Goal: Information Seeking & Learning: Find specific fact

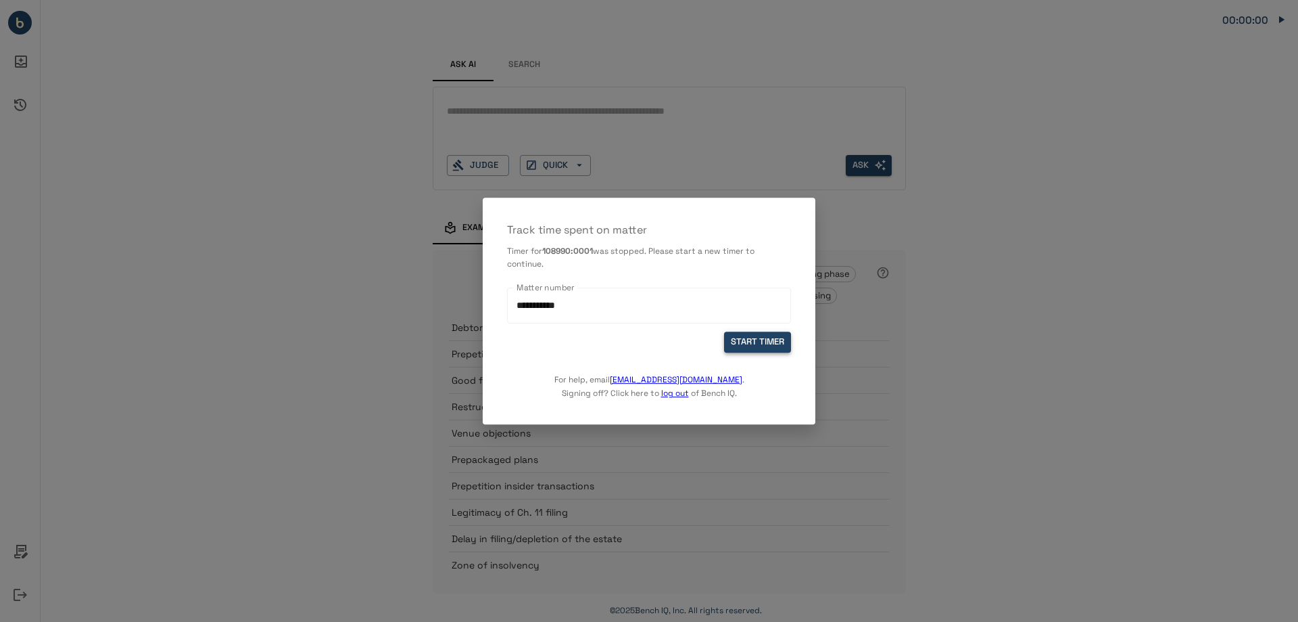
click at [749, 338] on button "START TIMER" at bounding box center [757, 342] width 67 height 21
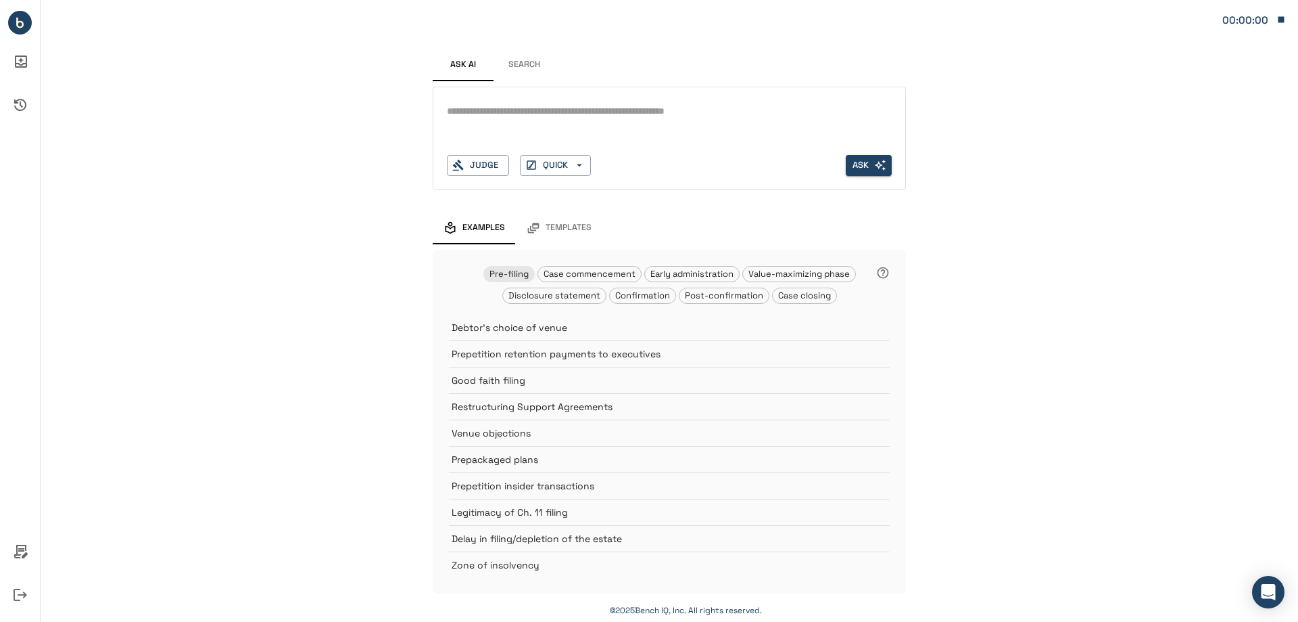
click at [539, 64] on button "Search" at bounding box center [524, 65] width 61 height 32
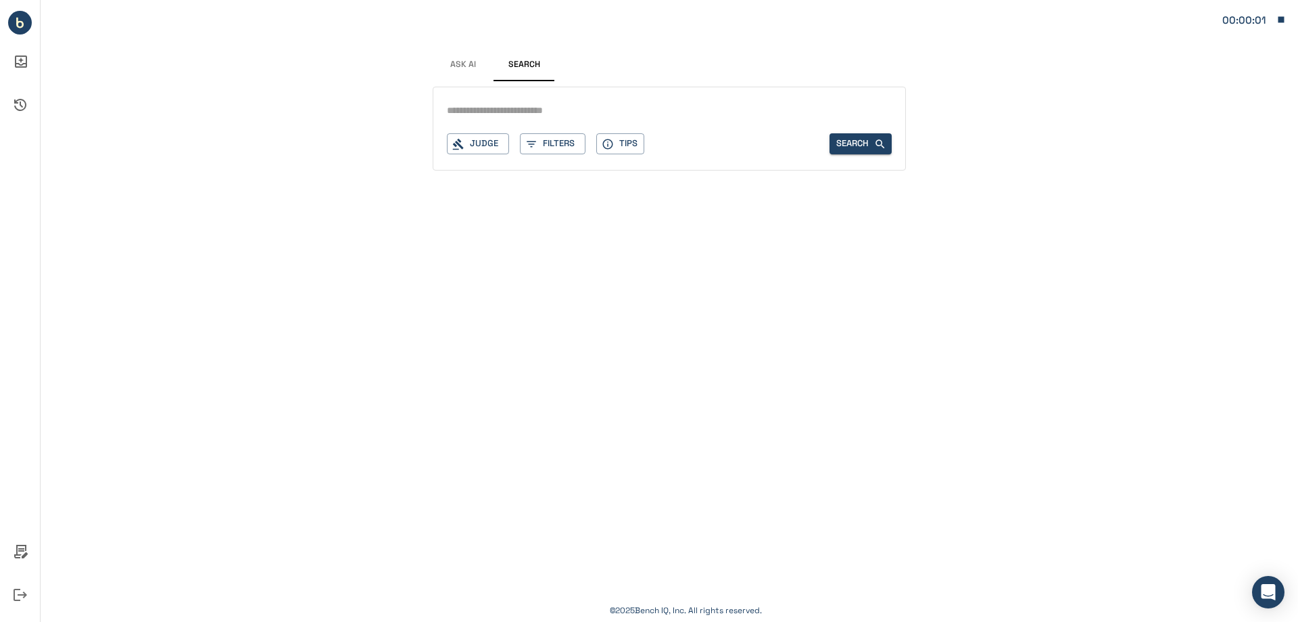
click at [530, 104] on input "text" at bounding box center [669, 111] width 445 height 20
type input "**********"
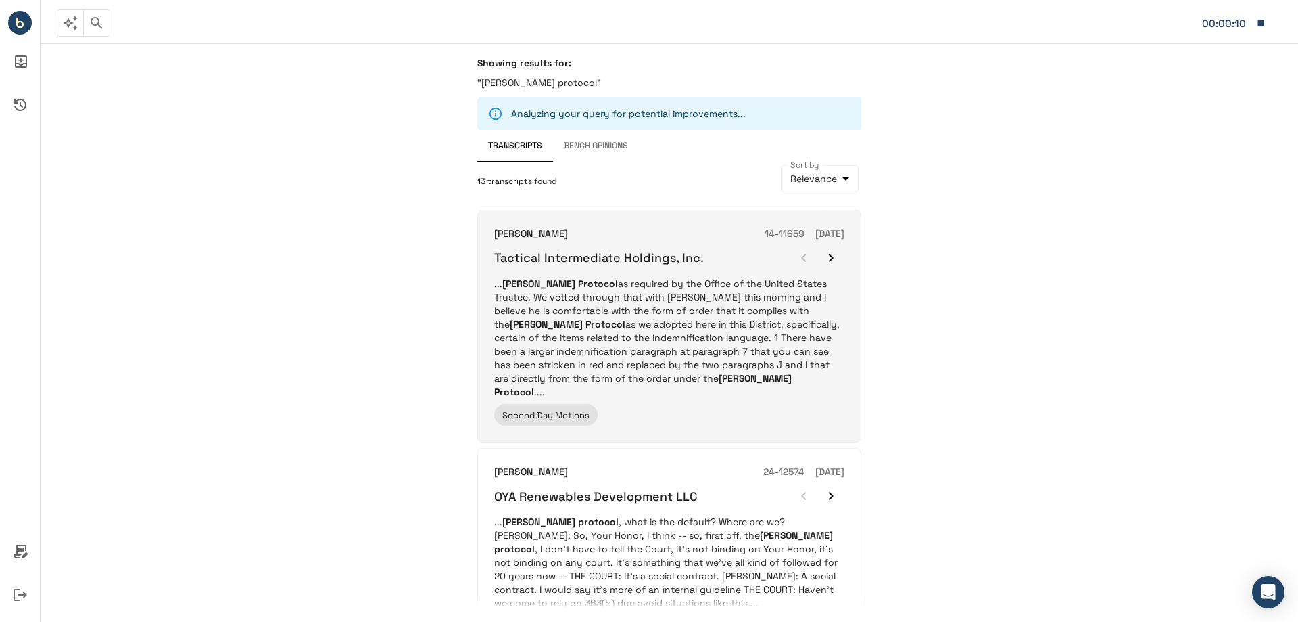
click at [650, 289] on p "... J. Alix Protocol as required by the Office of the United States Trustee. We…" at bounding box center [669, 338] width 350 height 122
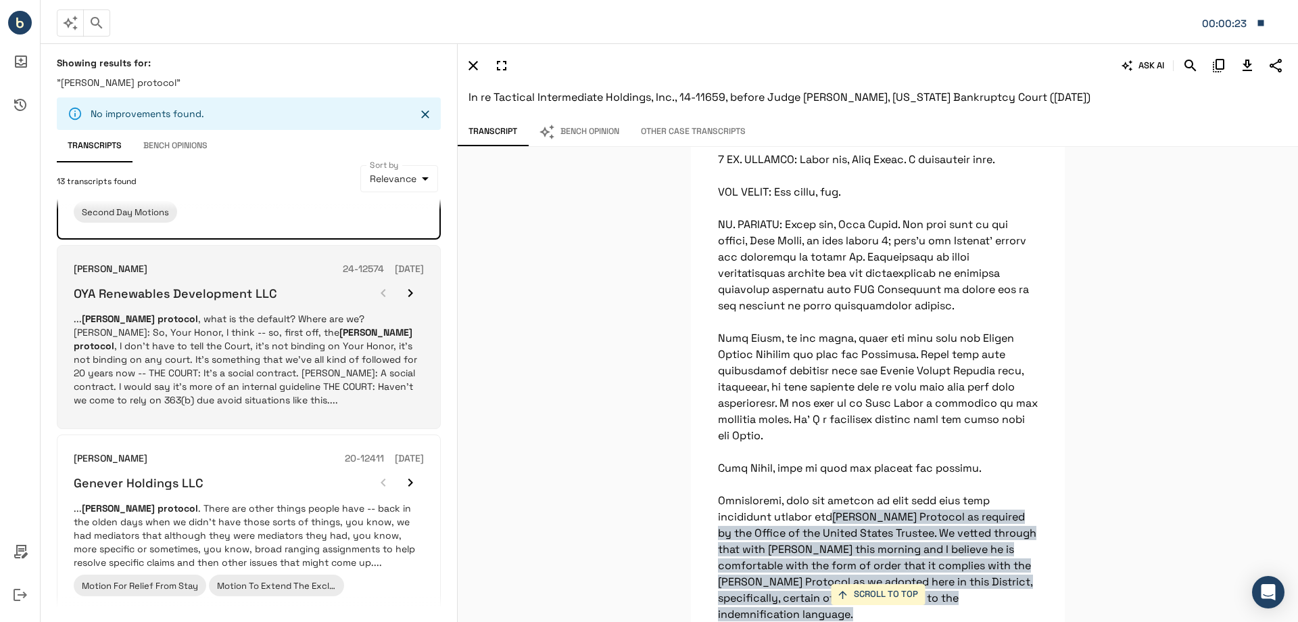
scroll to position [5834, 0]
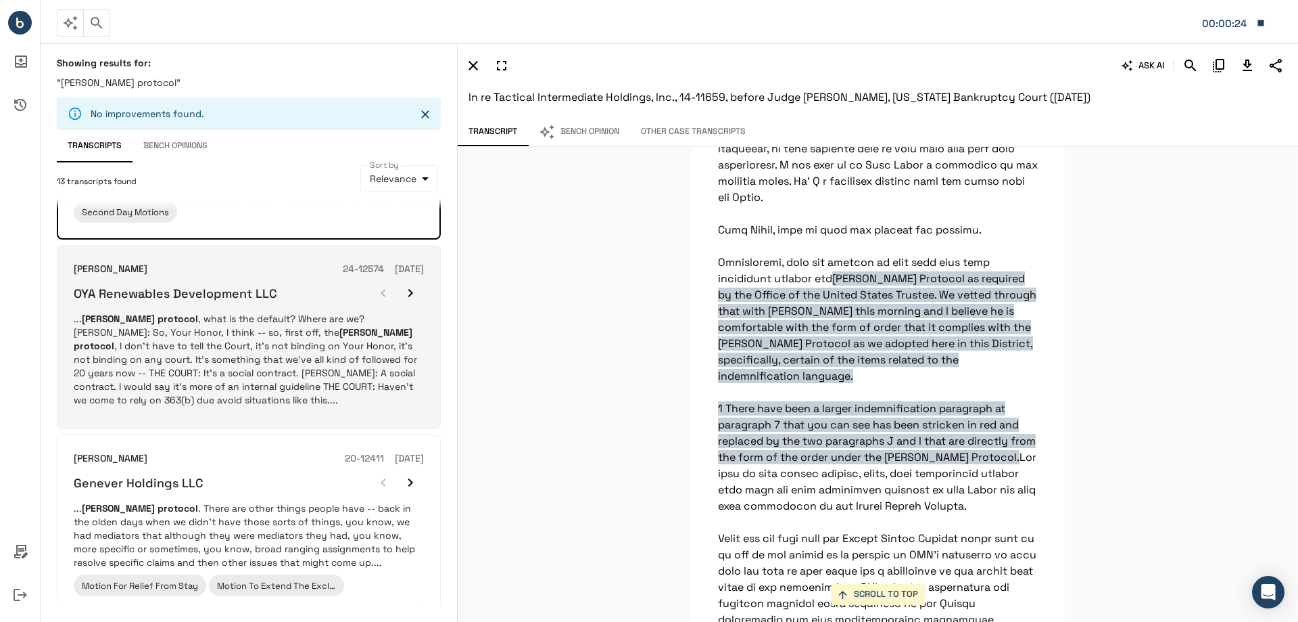
click at [174, 342] on p "... J. Alix protocol , what is the default? Where are we? MR. ENOS: So, Your Ho…" at bounding box center [249, 359] width 350 height 95
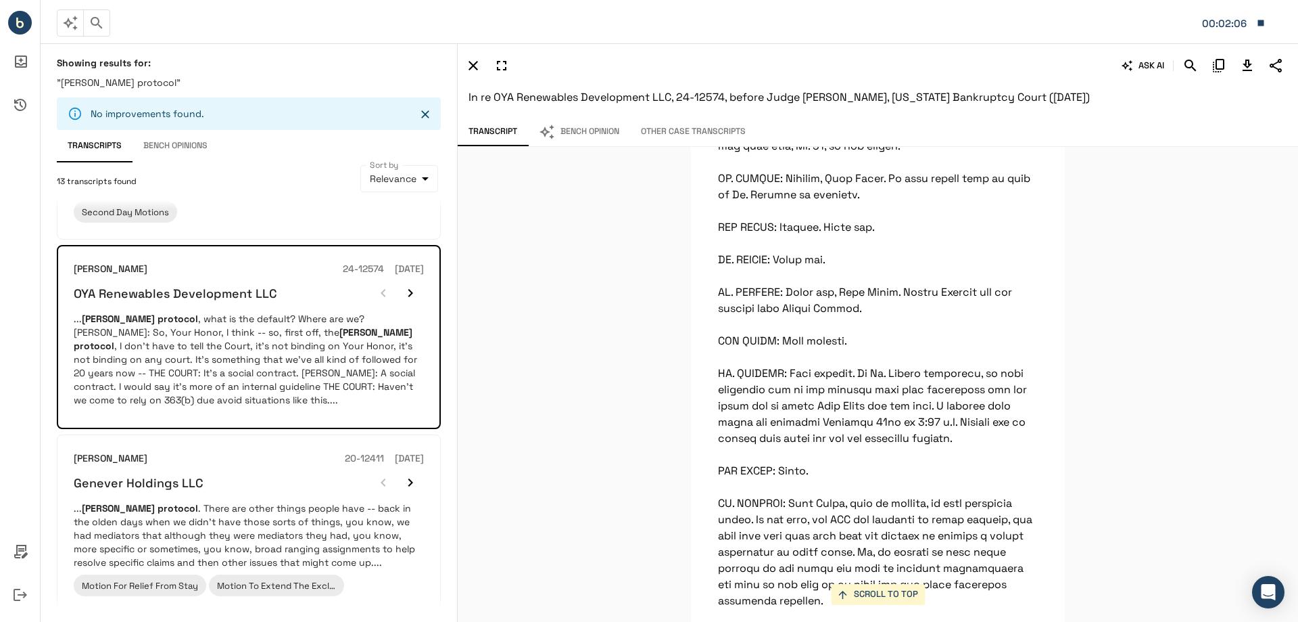
scroll to position [0, 0]
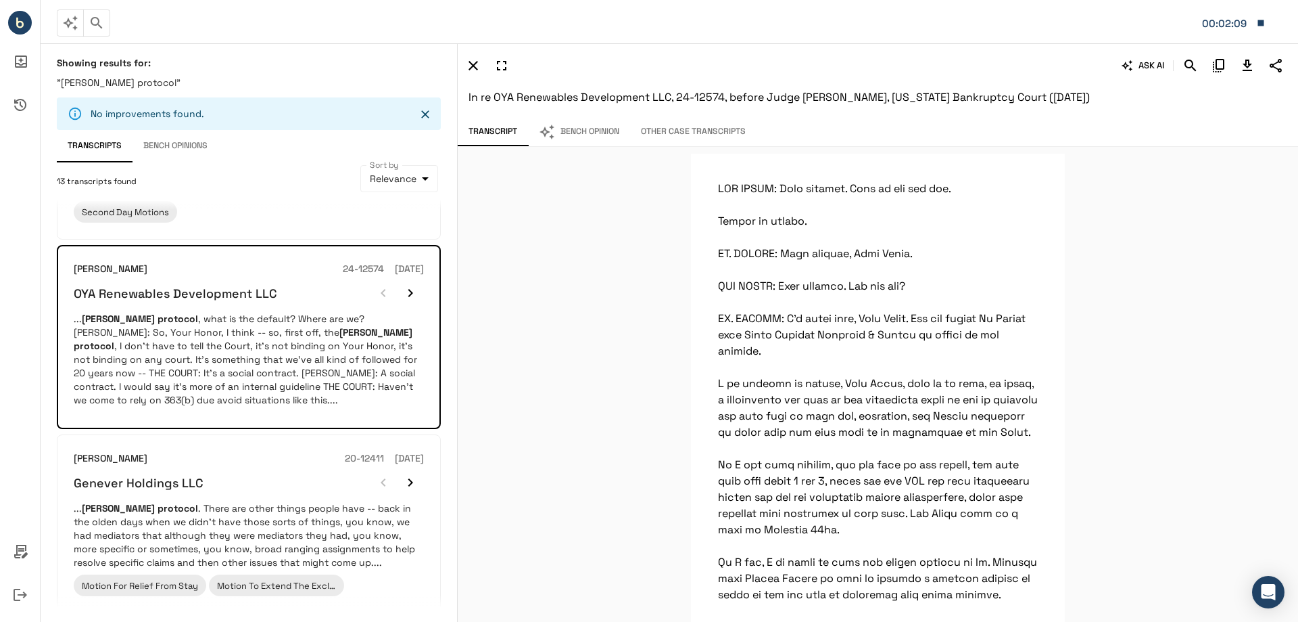
click at [1250, 66] on icon "Download Transcript" at bounding box center [1248, 65] width 16 height 16
click at [592, 133] on button "Bench Opinion" at bounding box center [579, 132] width 102 height 28
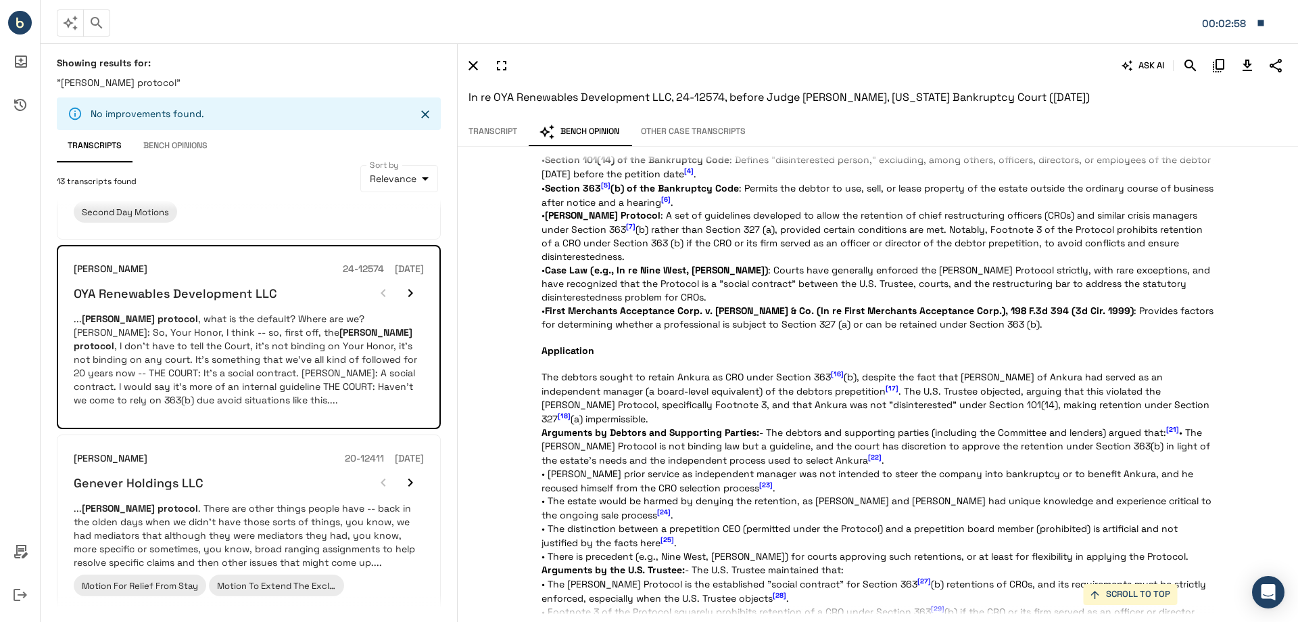
scroll to position [947, 0]
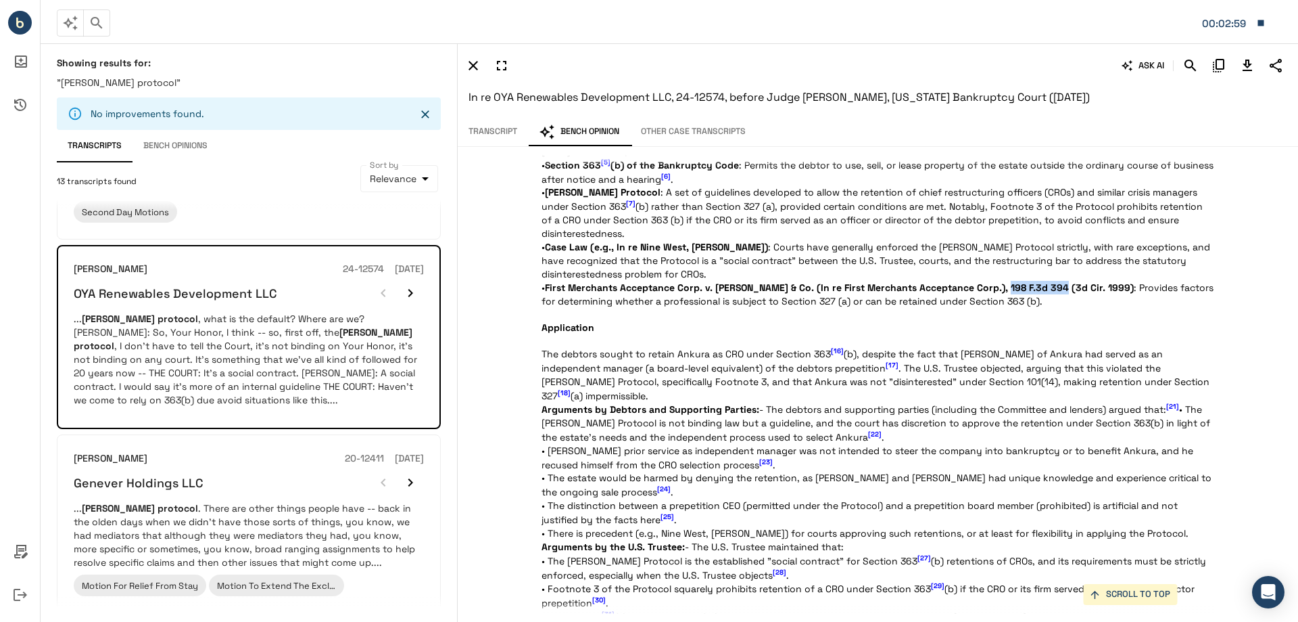
drag, startPoint x: 993, startPoint y: 287, endPoint x: 1049, endPoint y: 283, distance: 55.6
click at [1049, 283] on strong "First Merchants Acceptance Corp. v. J.C. Bradford & Co. (In re First Merchants …" at bounding box center [839, 287] width 589 height 12
copy strong "198 F.3d 394"
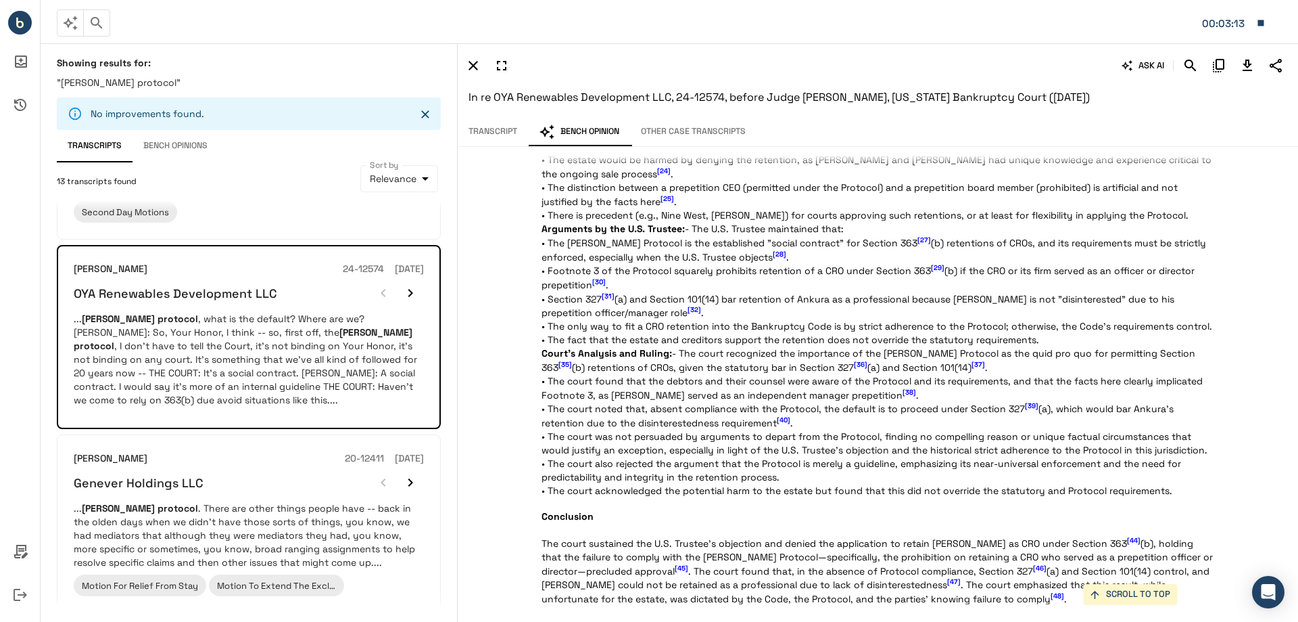
scroll to position [1285, 0]
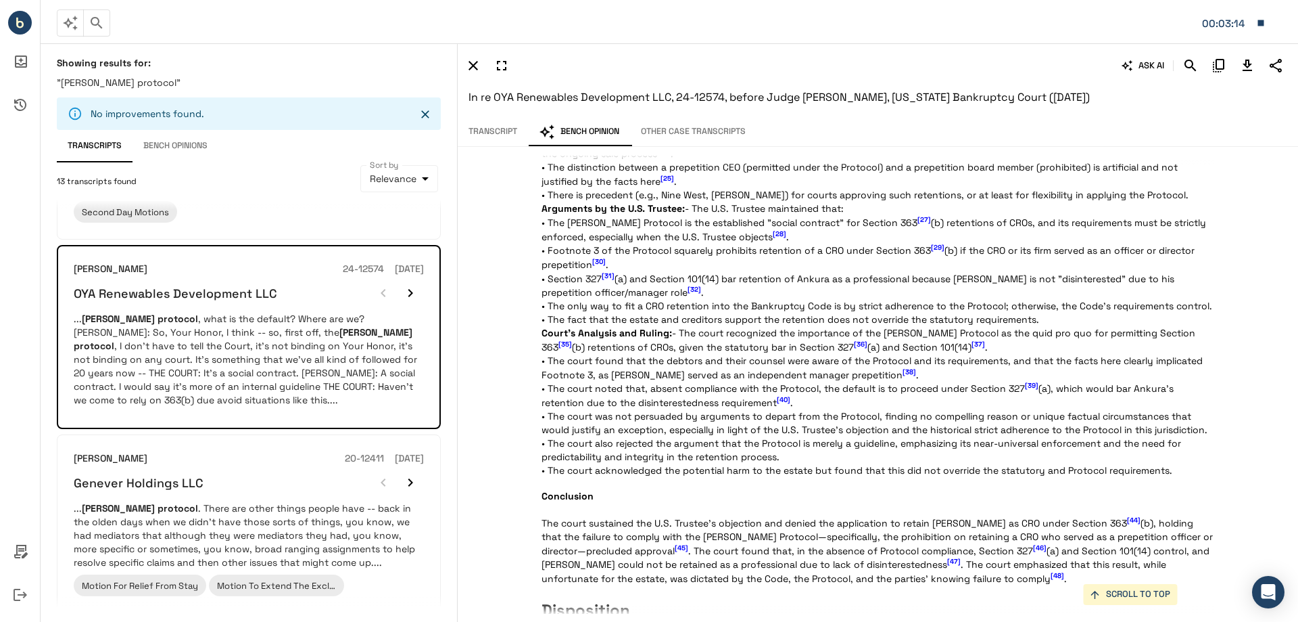
click at [1031, 390] on span "[39]" at bounding box center [1032, 385] width 14 height 9
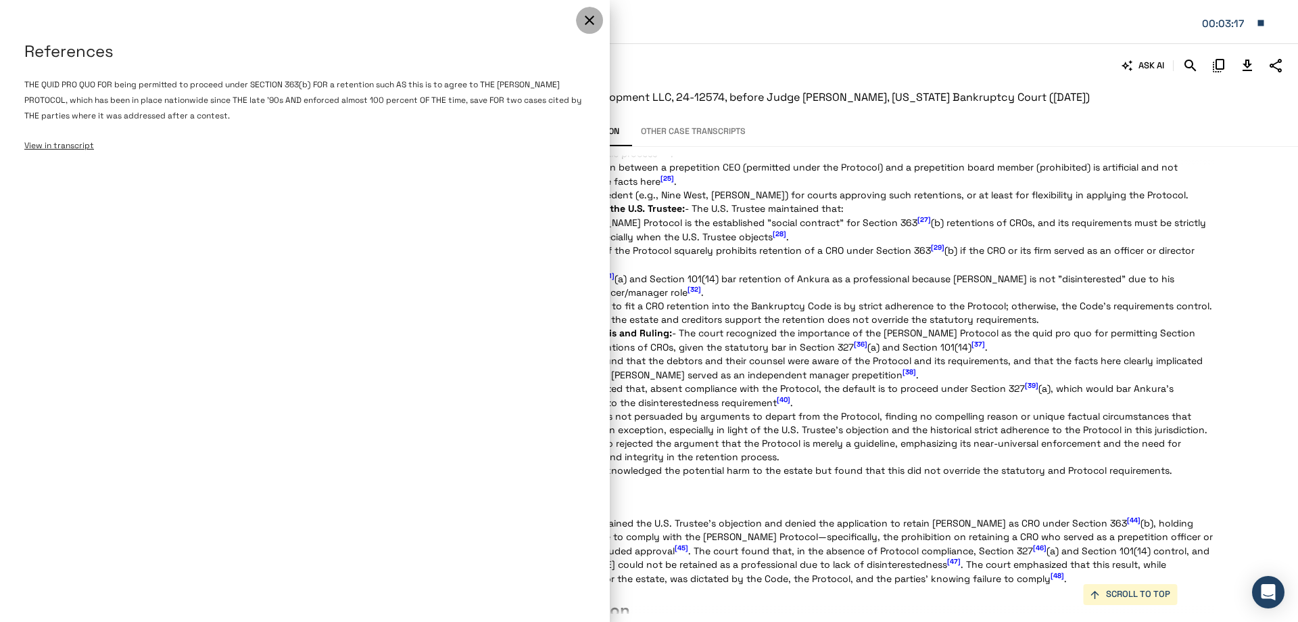
click at [582, 24] on icon "button" at bounding box center [590, 20] width 16 height 16
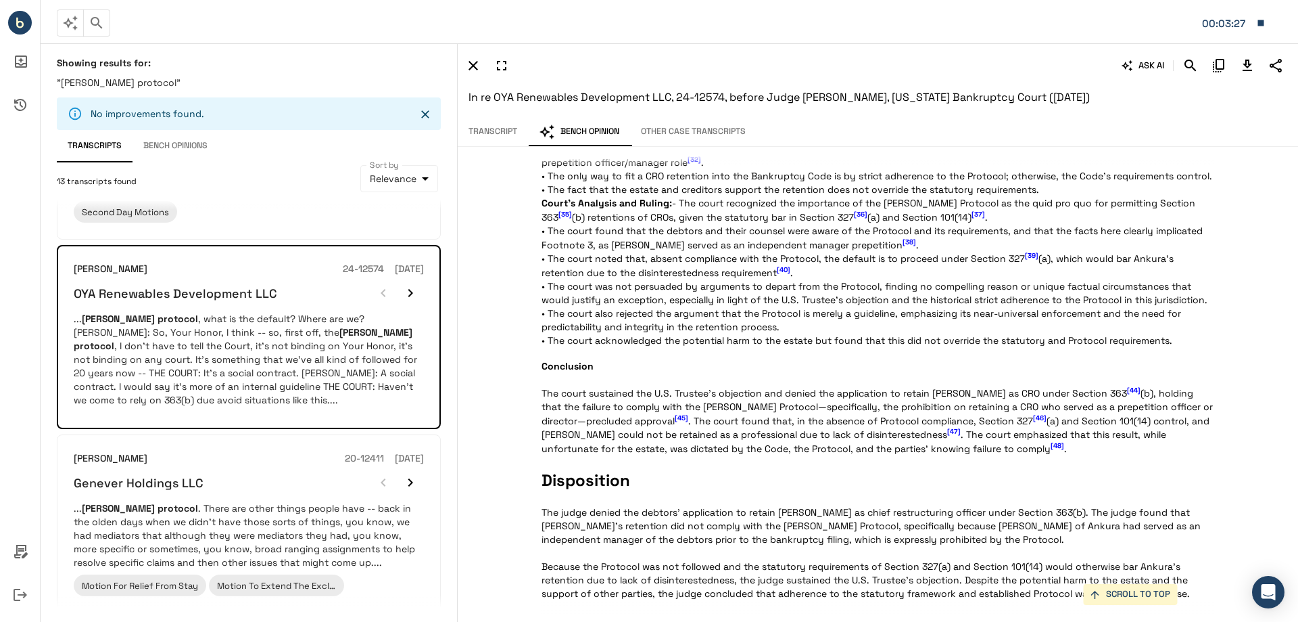
scroll to position [1455, 0]
click at [862, 476] on span "Disposition" at bounding box center [878, 480] width 672 height 23
click at [675, 419] on span "[45]" at bounding box center [682, 417] width 14 height 9
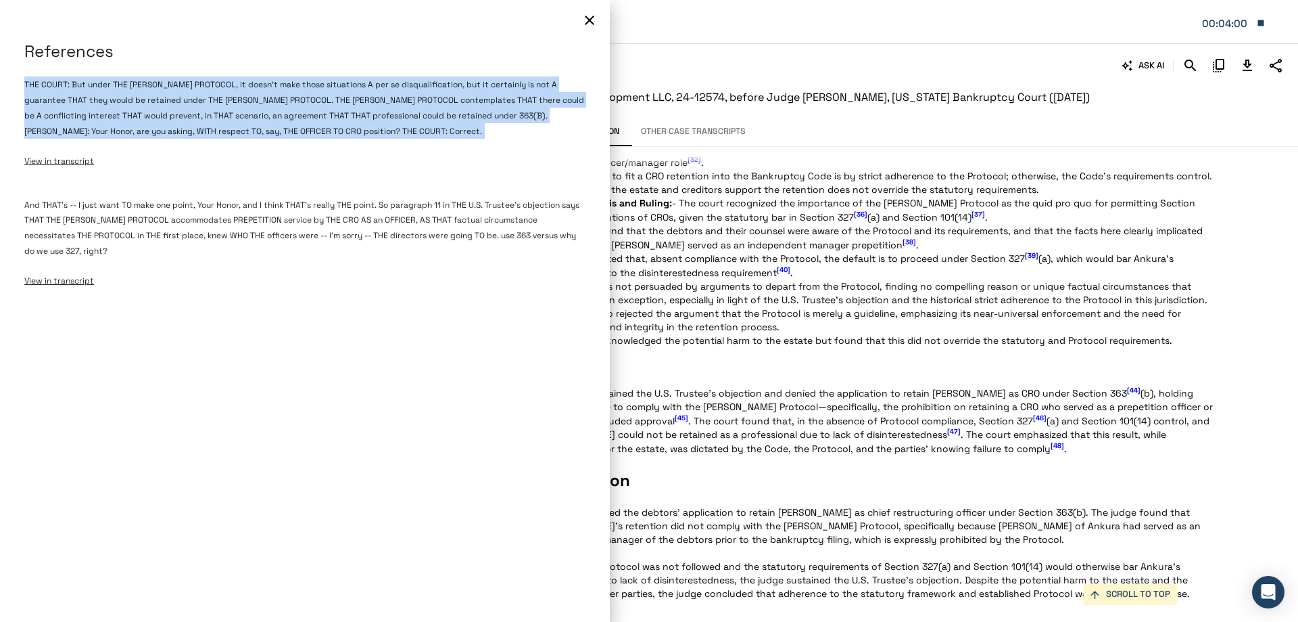
drag, startPoint x: 26, startPoint y: 83, endPoint x: 400, endPoint y: 142, distance: 377.9
click at [400, 142] on div "THE COURT: But under THE JAY ALIX PROTOCOL, it doesn't make those situations A …" at bounding box center [304, 122] width 561 height 120
copy span "THE COURT: But under THE JAY ALIX PROTOCOL, it doesn't make those situations A …"
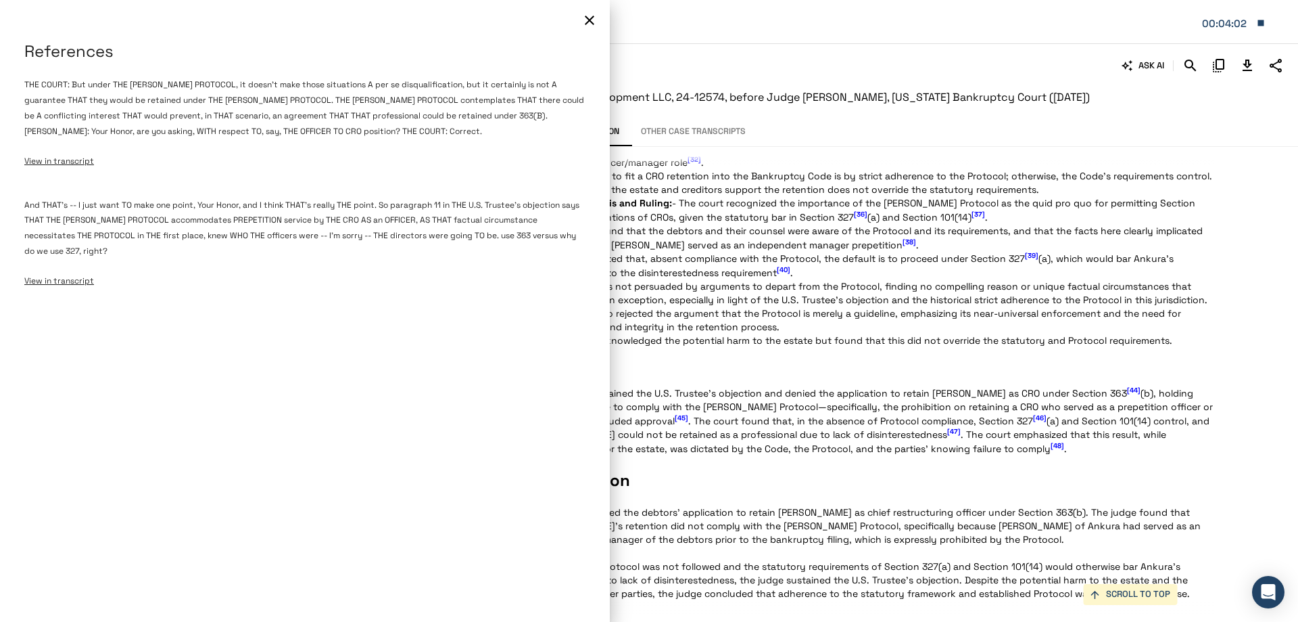
click at [58, 159] on span "View in transcript" at bounding box center [59, 161] width 70 height 11
click at [592, 19] on icon "button" at bounding box center [589, 20] width 9 height 9
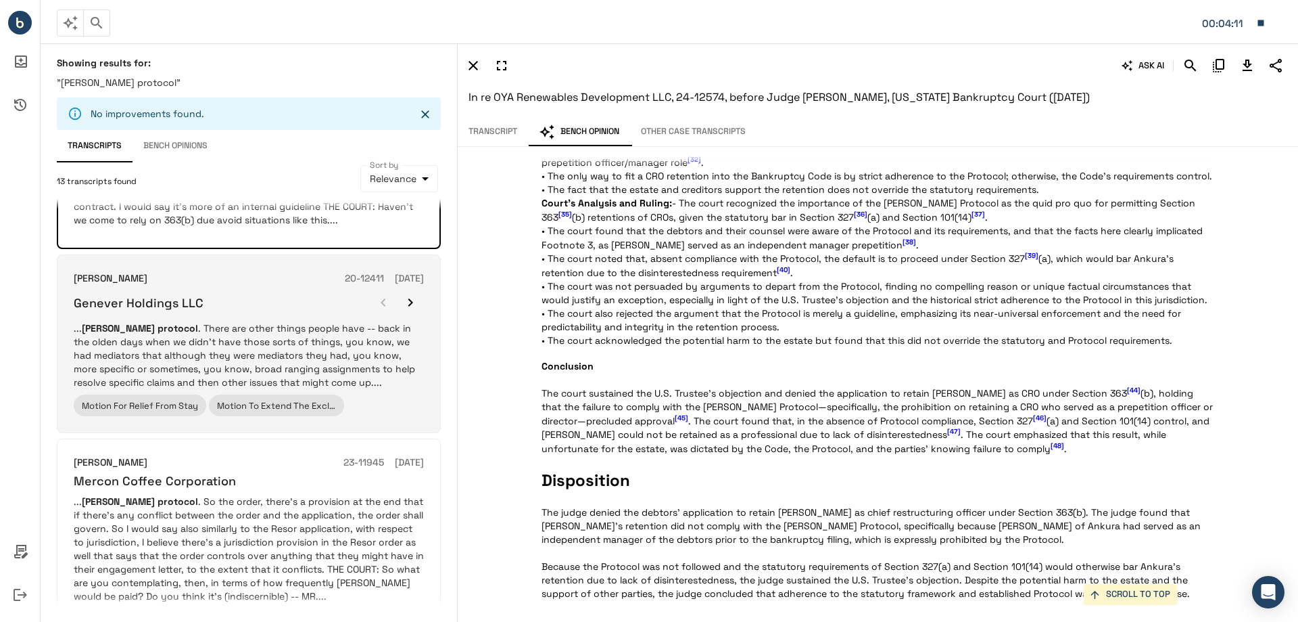
scroll to position [406, 0]
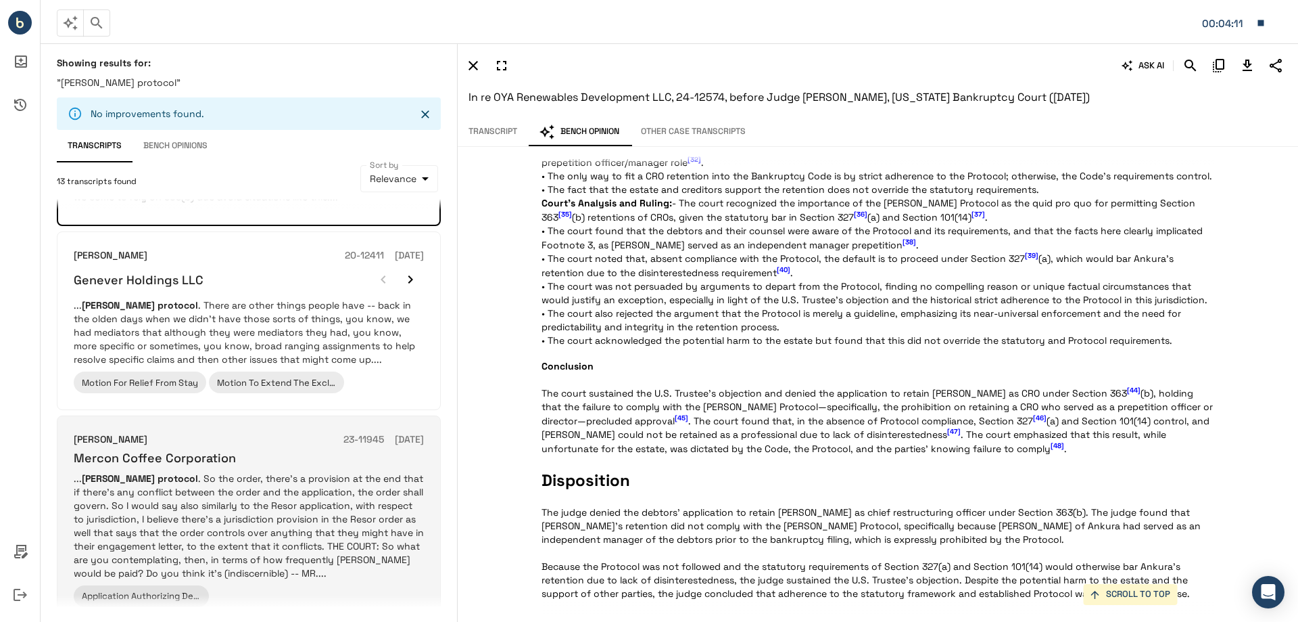
click at [228, 472] on p "... J. Alix protocol . So the order, there's a provision at the end that if the…" at bounding box center [249, 525] width 350 height 108
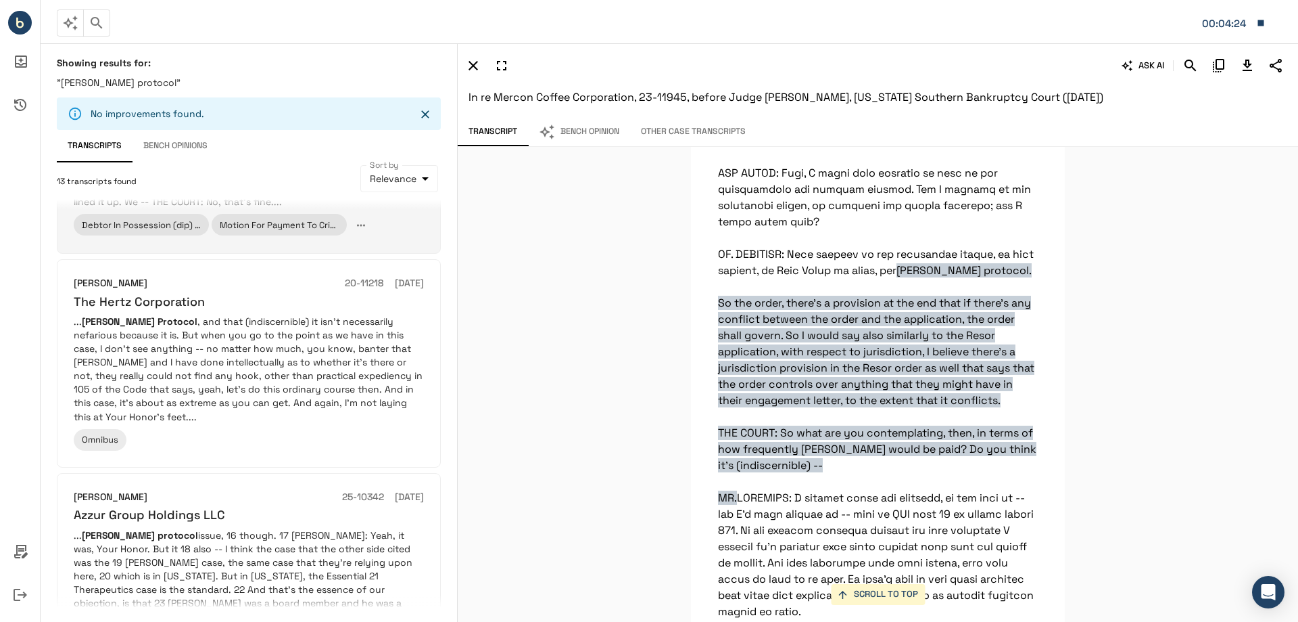
scroll to position [1617, 0]
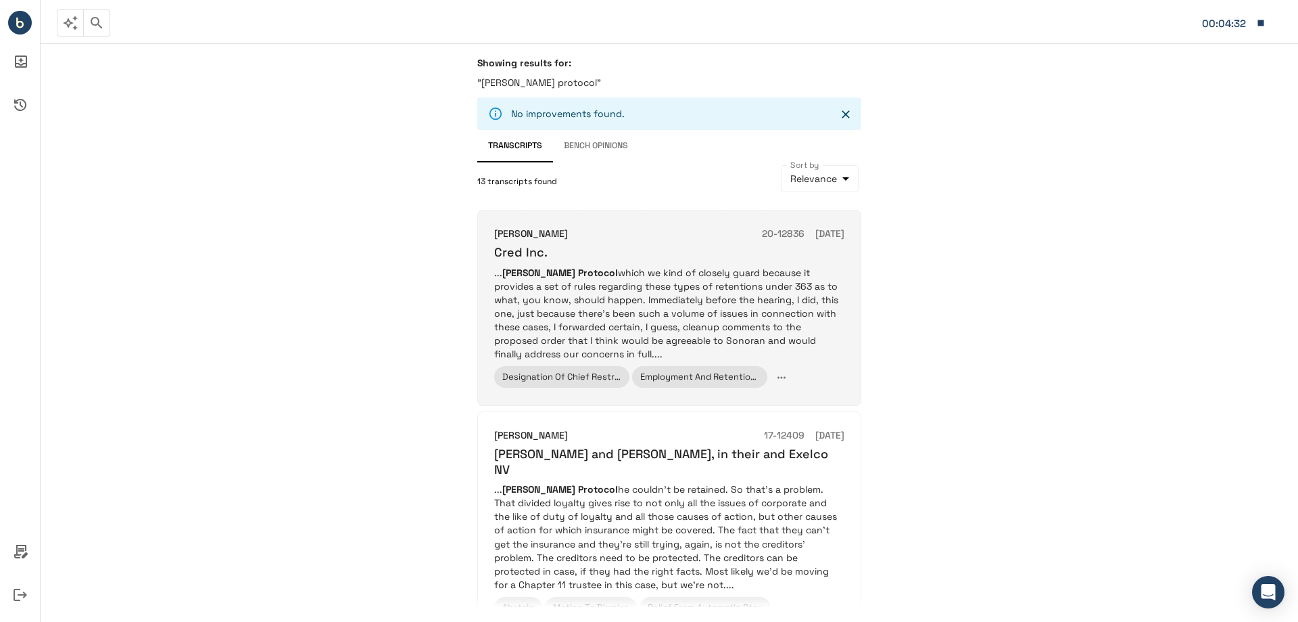
click at [686, 282] on p "... J. Alix Protocol which we kind of closely guard because it provides a set o…" at bounding box center [669, 313] width 350 height 95
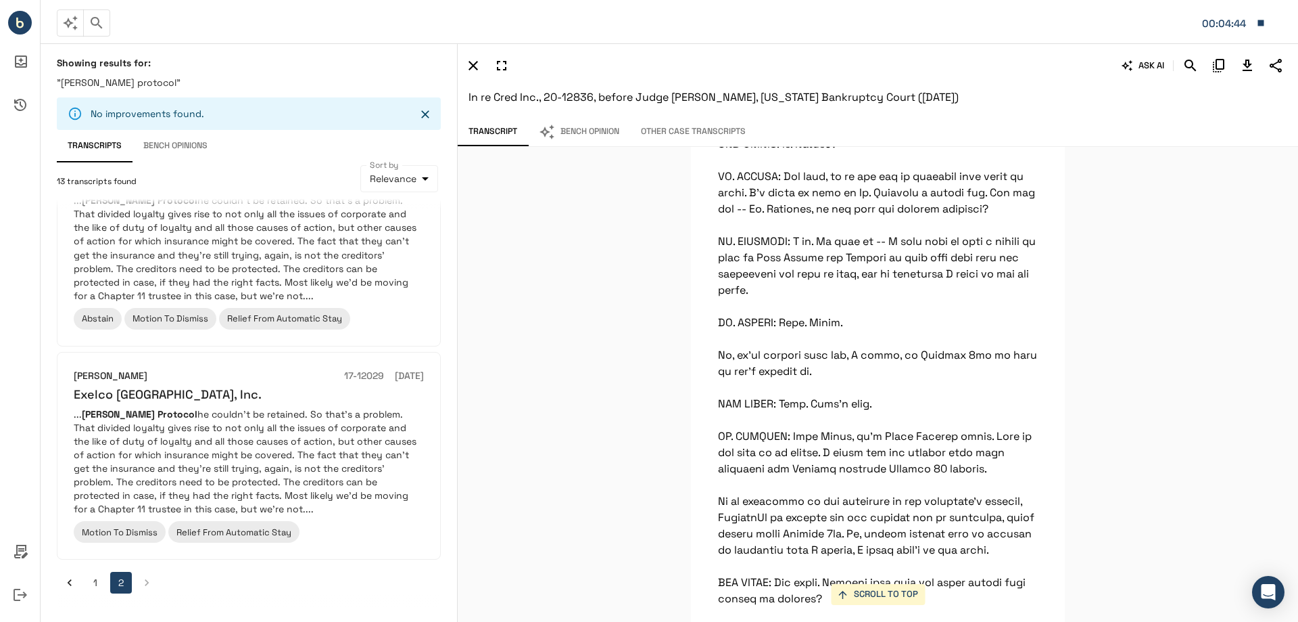
scroll to position [81838, 0]
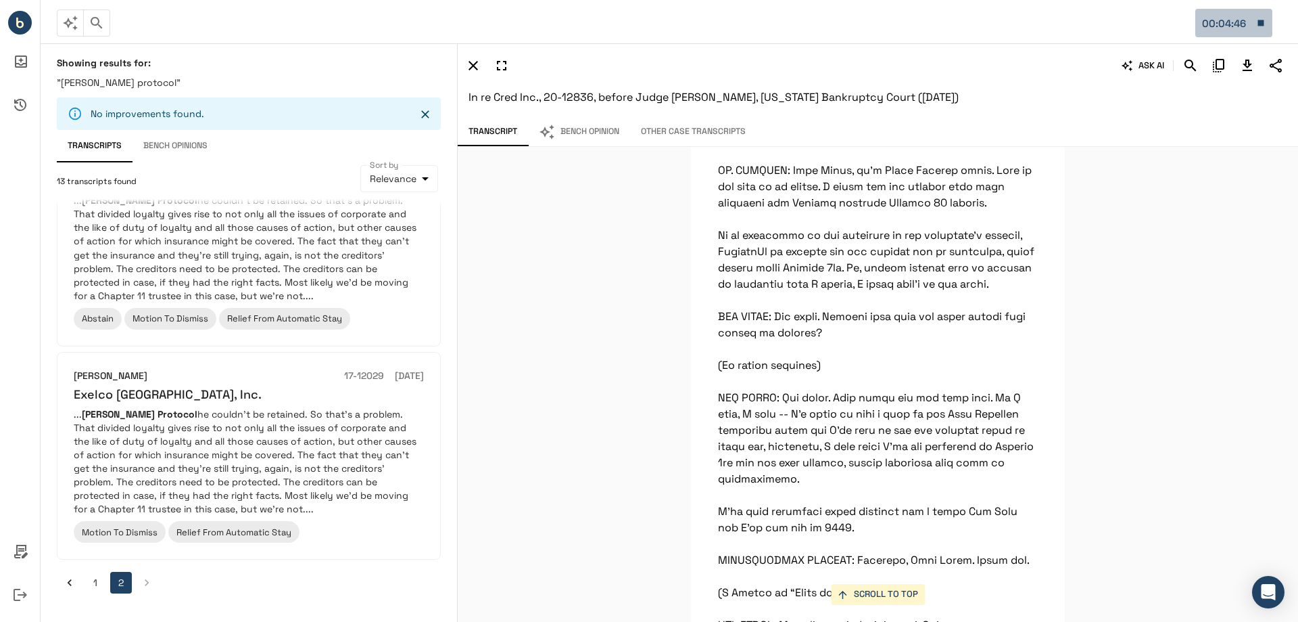
click at [1263, 20] on icon "button" at bounding box center [1262, 23] width 6 height 6
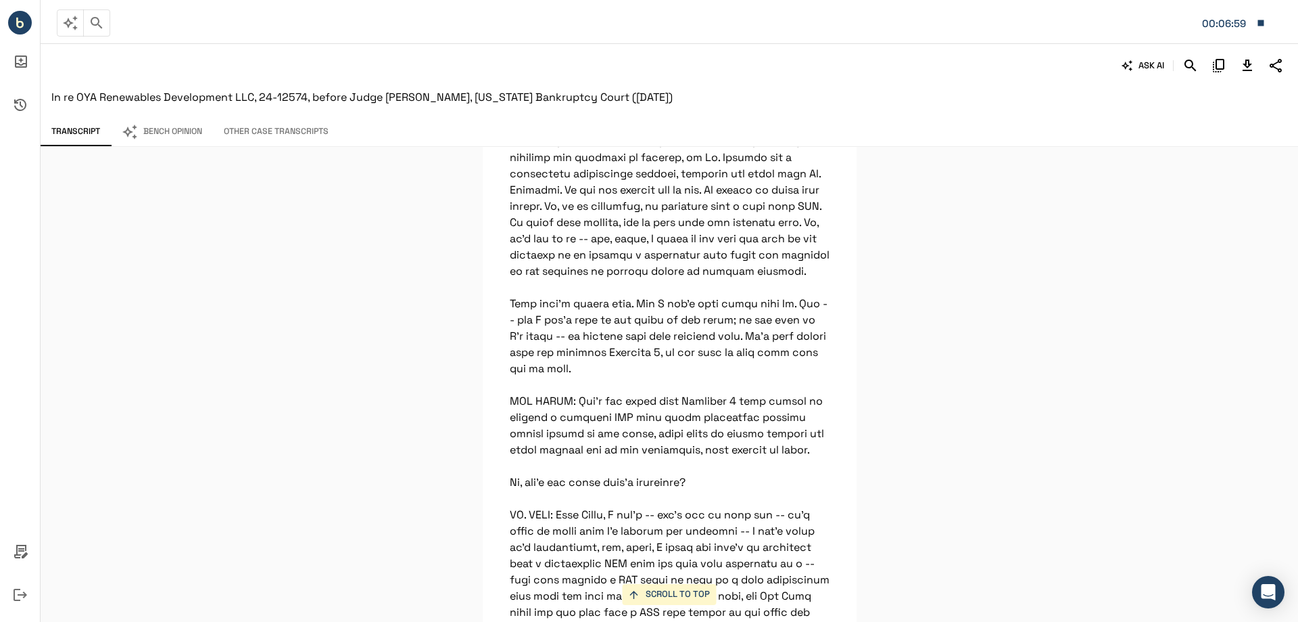
scroll to position [25100, 0]
